Goal: Find contact information: Find contact information

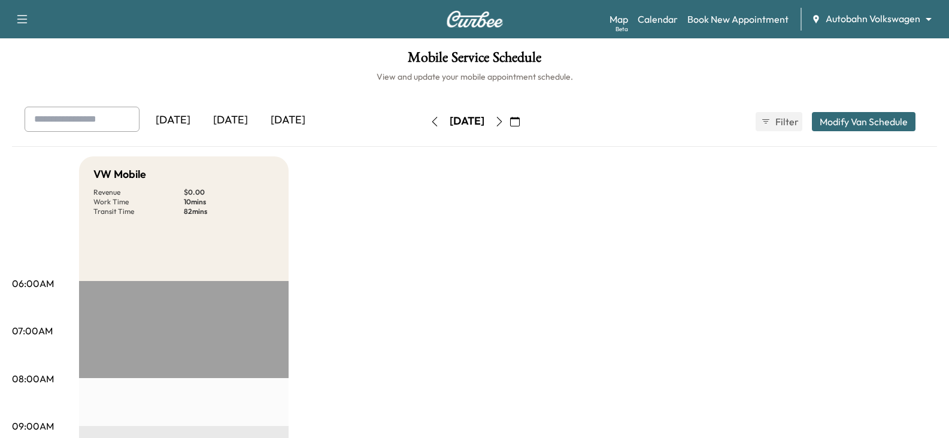
click at [867, 30] on div "Map Beta Calendar Book New Appointment Autobahn Volkswagen ******** ​" at bounding box center [775, 19] width 330 height 23
click at [879, 23] on body "Support Log Out Map Beta Calendar Book New Appointment Autobahn Volkswagen ****…" at bounding box center [474, 219] width 949 height 438
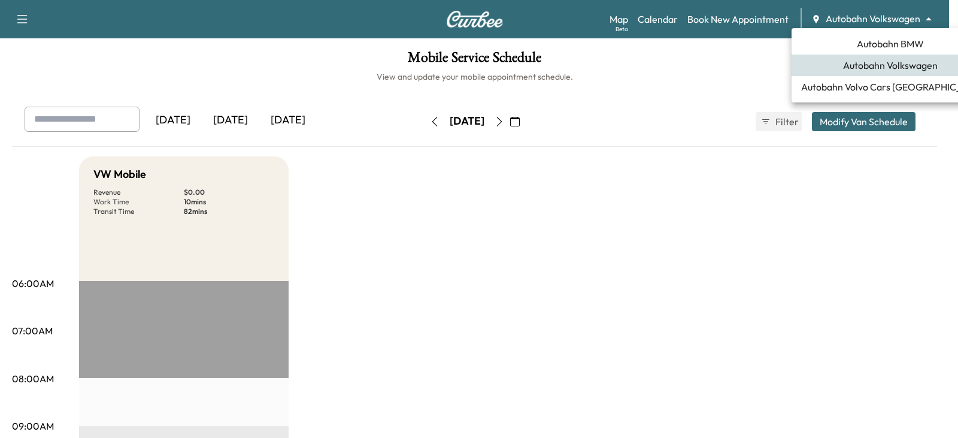
click at [870, 49] on span "Autobahn BMW" at bounding box center [890, 44] width 67 height 14
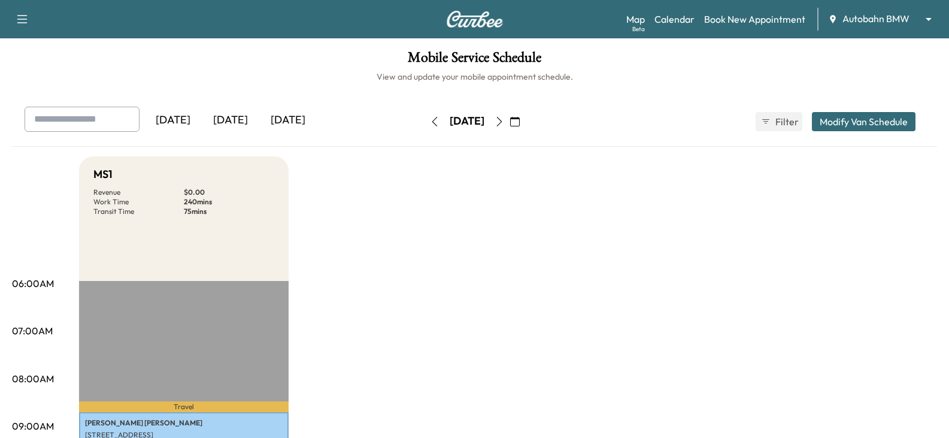
click at [229, 126] on div "[DATE]" at bounding box center [230, 121] width 57 height 28
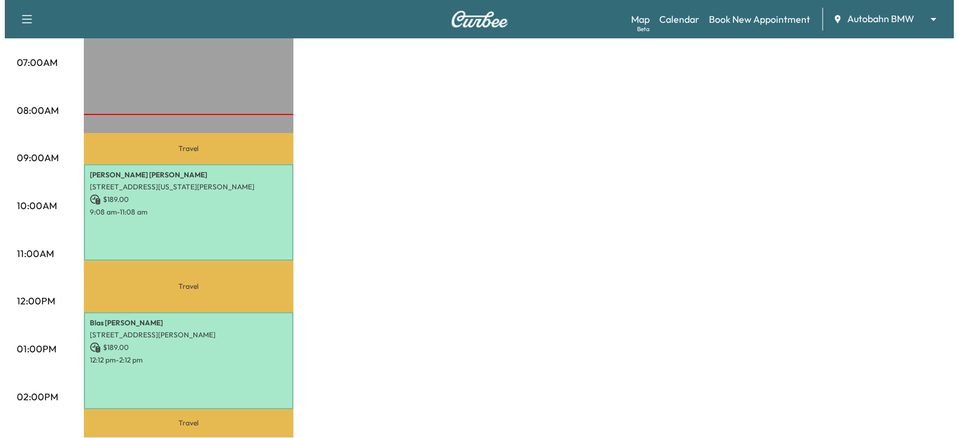
scroll to position [299, 0]
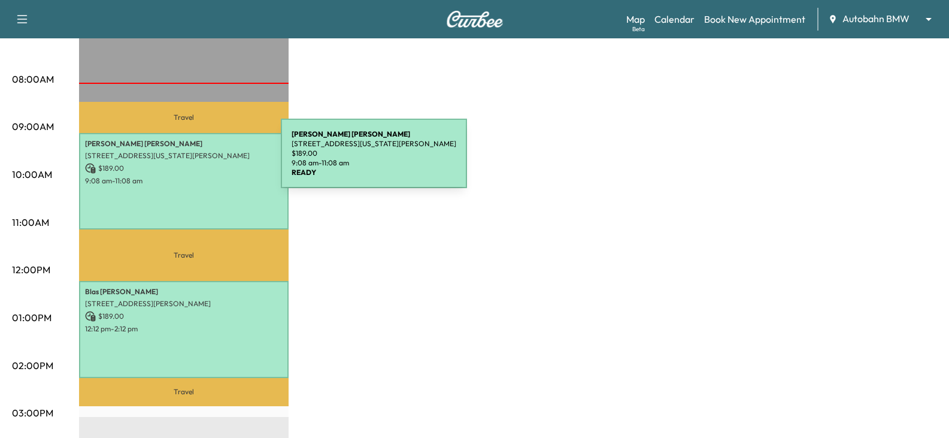
click at [191, 163] on p "$ 189.00" at bounding box center [184, 168] width 198 height 11
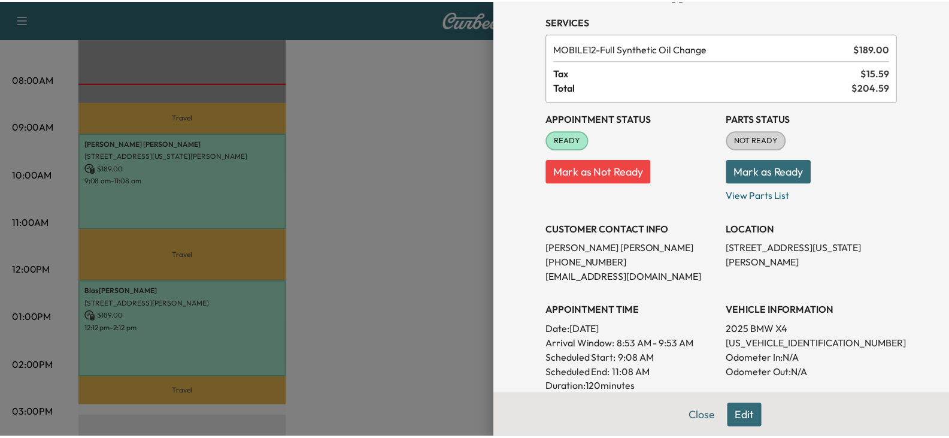
scroll to position [60, 0]
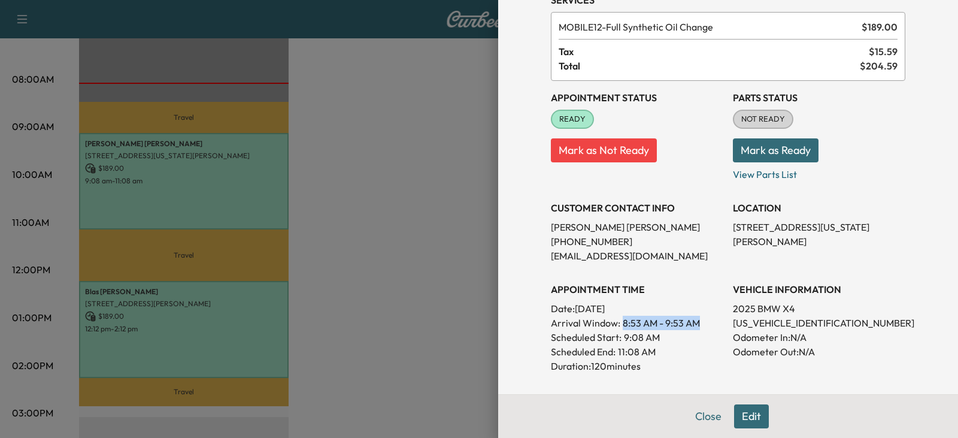
drag, startPoint x: 615, startPoint y: 321, endPoint x: 689, endPoint y: 322, distance: 74.3
click at [689, 322] on span "8:53 AM - 9:53 AM" at bounding box center [661, 323] width 77 height 14
click at [419, 265] on div at bounding box center [479, 219] width 958 height 438
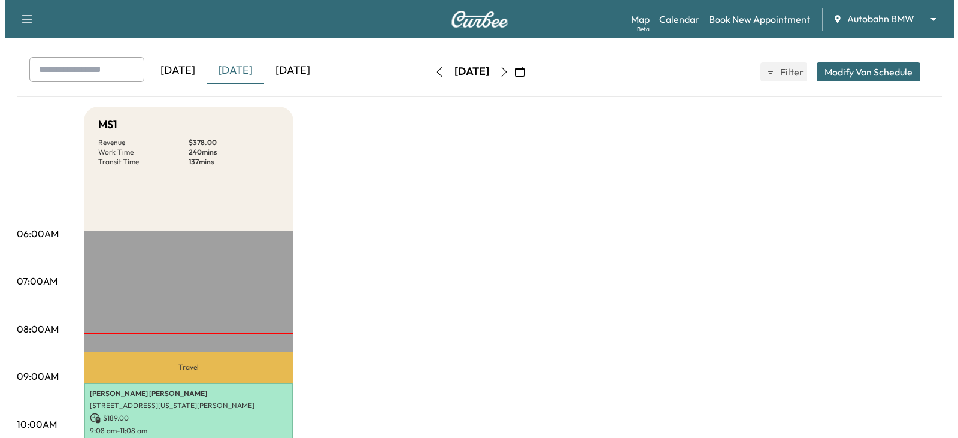
scroll to position [120, 0]
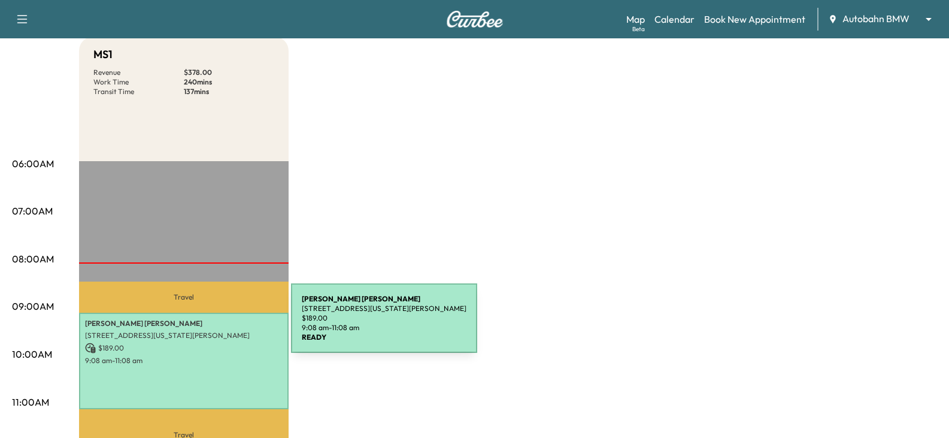
click at [201, 325] on p "[PERSON_NAME]" at bounding box center [184, 324] width 198 height 10
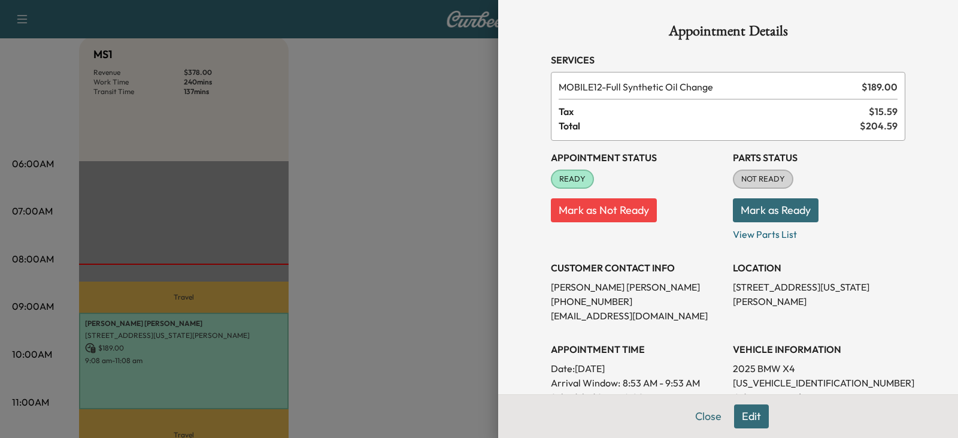
click at [559, 286] on p "[PERSON_NAME]" at bounding box center [637, 287] width 172 height 14
drag, startPoint x: 559, startPoint y: 286, endPoint x: 597, endPoint y: 287, distance: 37.2
click at [597, 287] on p "[PERSON_NAME]" at bounding box center [637, 287] width 172 height 14
copy p "[PERSON_NAME]"
click at [551, 302] on p "[PHONE_NUMBER]" at bounding box center [637, 301] width 172 height 14
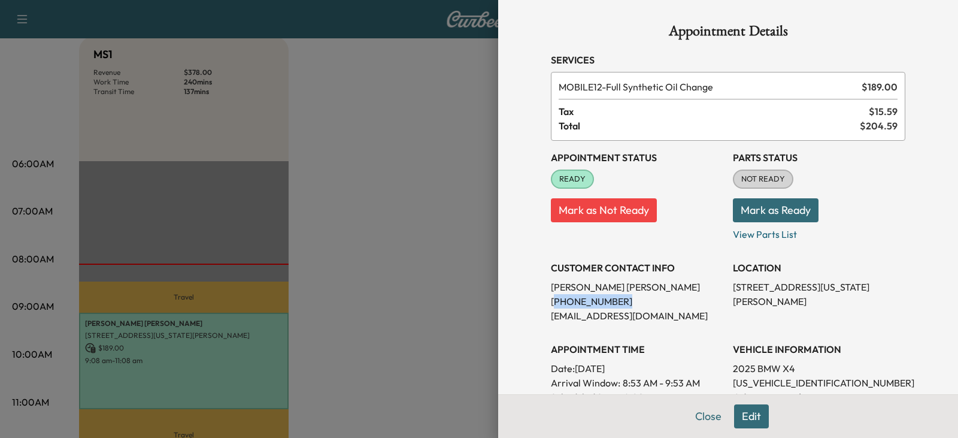
drag, startPoint x: 550, startPoint y: 302, endPoint x: 585, endPoint y: 299, distance: 34.3
click at [585, 299] on p "[PHONE_NUMBER]" at bounding box center [637, 301] width 172 height 14
copy p "817) 875-6130"
